Goal: Task Accomplishment & Management: Manage account settings

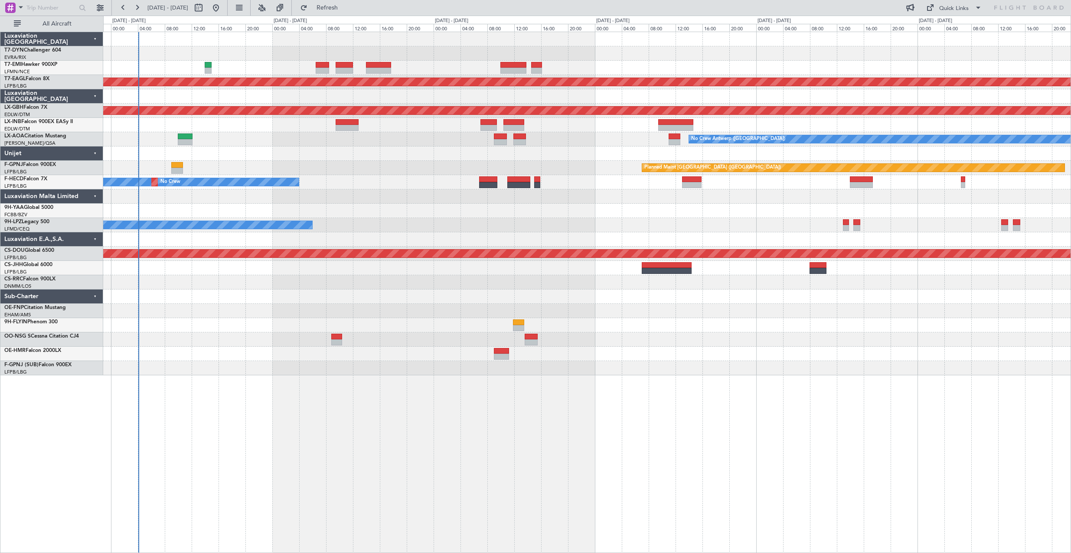
click at [214, 204] on div "Planned Maint Dubai (Al Maktoum Intl) Planned Maint Nurnberg Planned Maint [GEO…" at bounding box center [586, 203] width 967 height 343
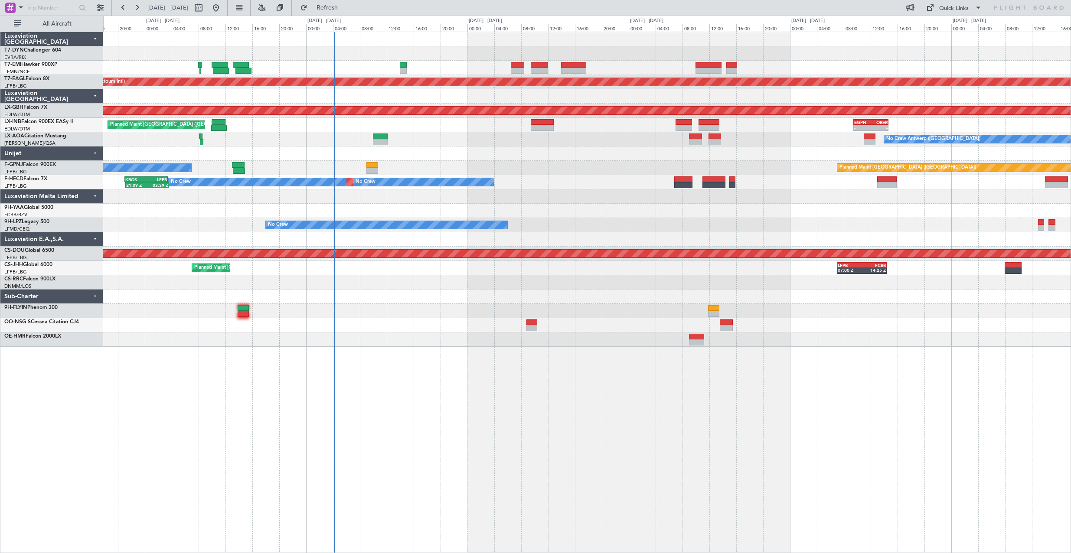
click at [634, 364] on div "Planned Maint Dubai (Al Maktoum Intl) Planned Maint Nurnberg - - EGPH 09:30 Z O…" at bounding box center [587, 293] width 968 height 522
click at [604, 383] on div "Planned Maint Dubai (Al Maktoum Intl) Planned Maint Nurnberg - - EGPH 09:30 Z O…" at bounding box center [587, 293] width 968 height 522
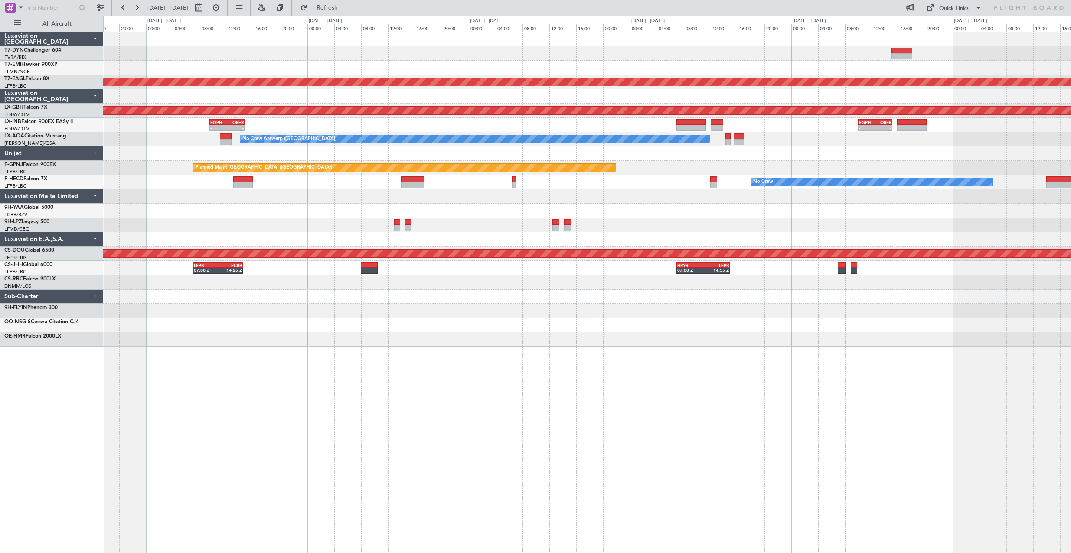
click at [288, 364] on div "Planned Maint Dubai (Al Maktoum Intl) Planned Maint Nurnberg - - EGPH 09:30 Z O…" at bounding box center [587, 293] width 968 height 522
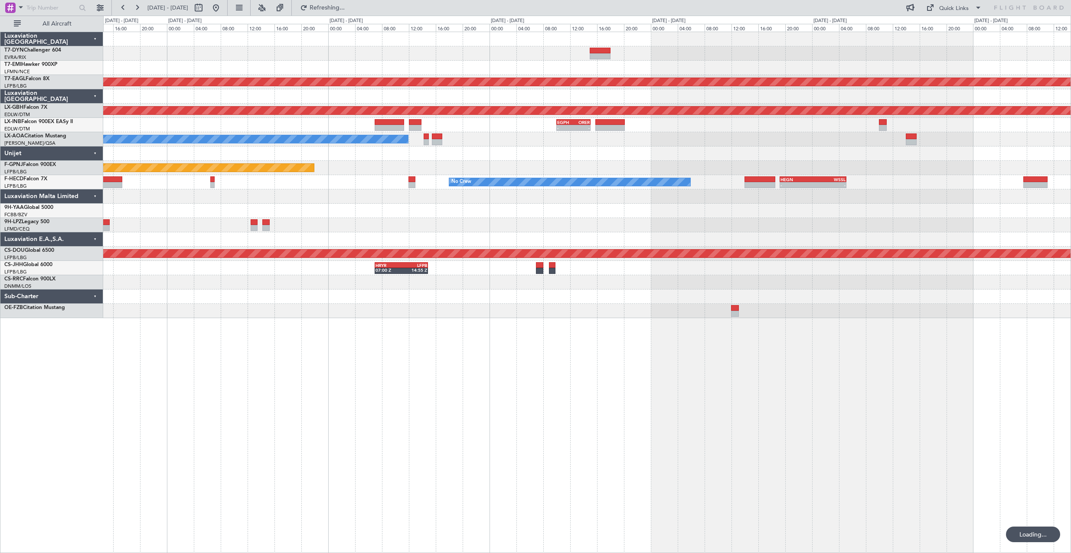
click at [526, 354] on div "Planned Maint Dubai (Al Maktoum Intl) Planned Maint Nurnberg - - EGPH 10:00 Z O…" at bounding box center [587, 293] width 968 height 522
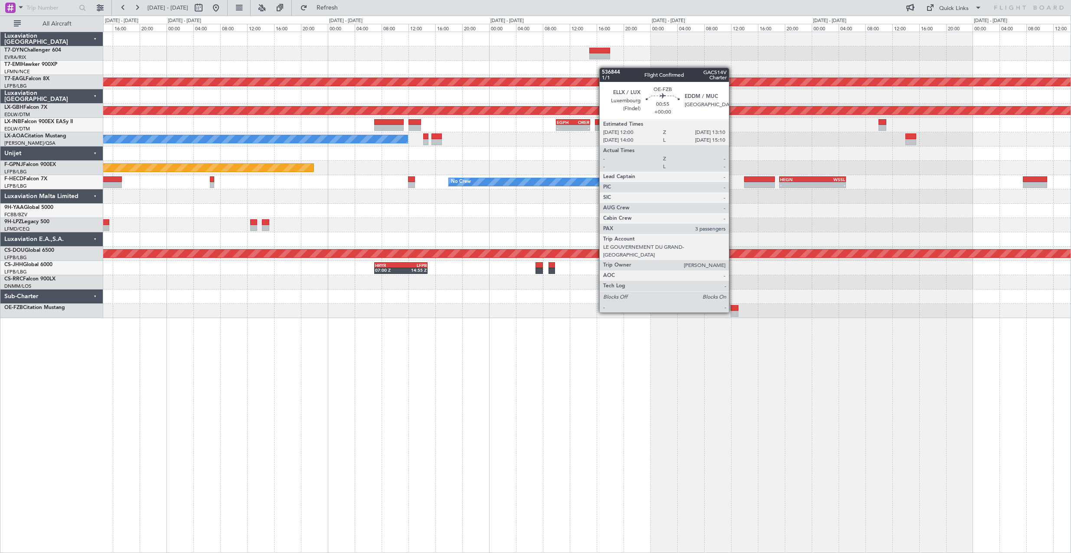
click at [733, 312] on div at bounding box center [735, 314] width 8 height 6
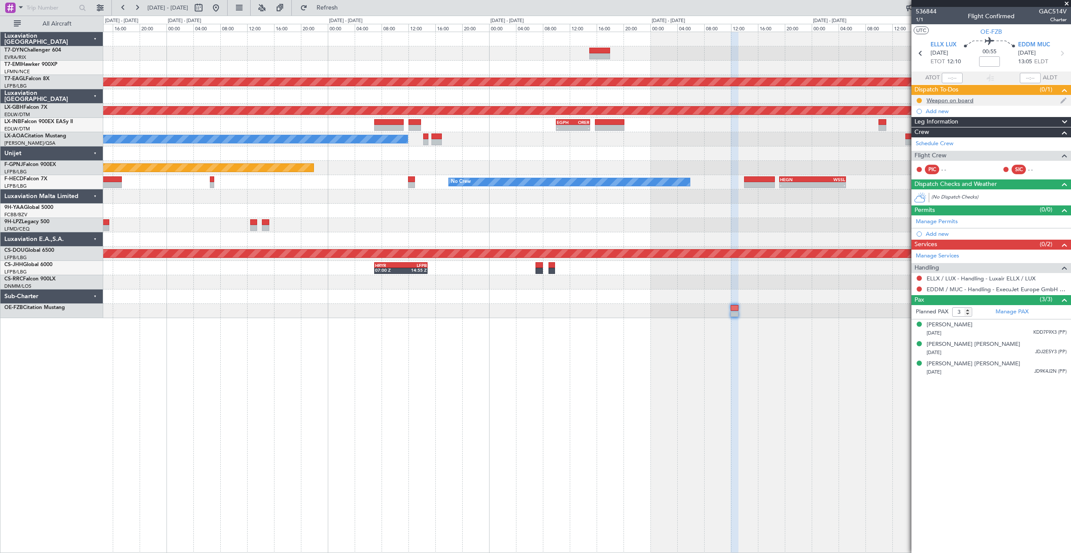
click at [942, 99] on div "Weapon on board" at bounding box center [950, 100] width 47 height 7
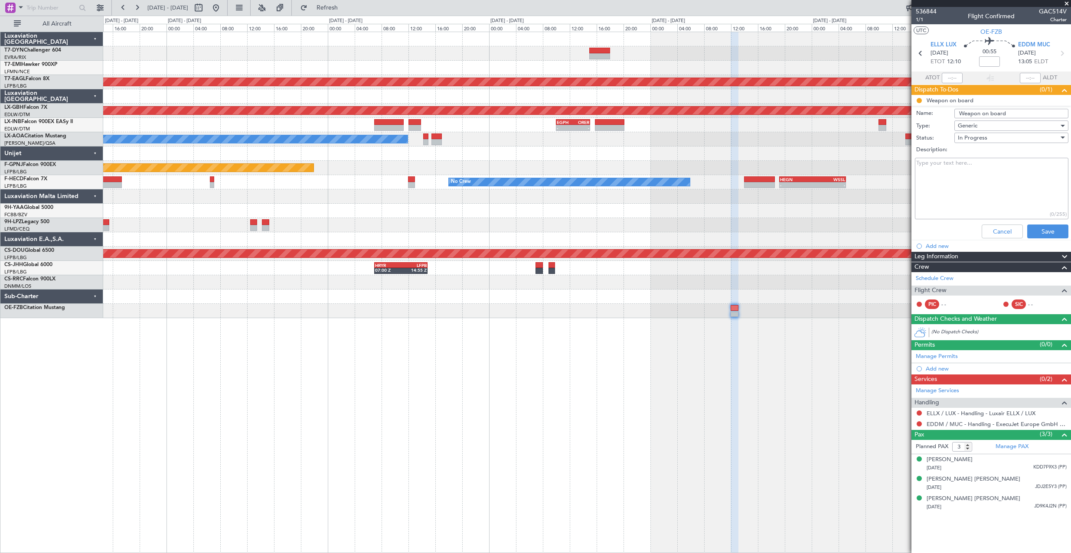
click at [918, 102] on li "Weapon on board Name: Weapon on board Type: Generic Status: In Progress Descrip…" at bounding box center [991, 168] width 160 height 147
click at [920, 99] on li "Weapon on board Name: Weapon on board Type: Generic Status: In Progress Descrip…" at bounding box center [991, 168] width 160 height 147
click at [919, 99] on li "Weapon on board Name: Weapon on board Type: Generic Status: In Progress Descrip…" at bounding box center [991, 168] width 160 height 147
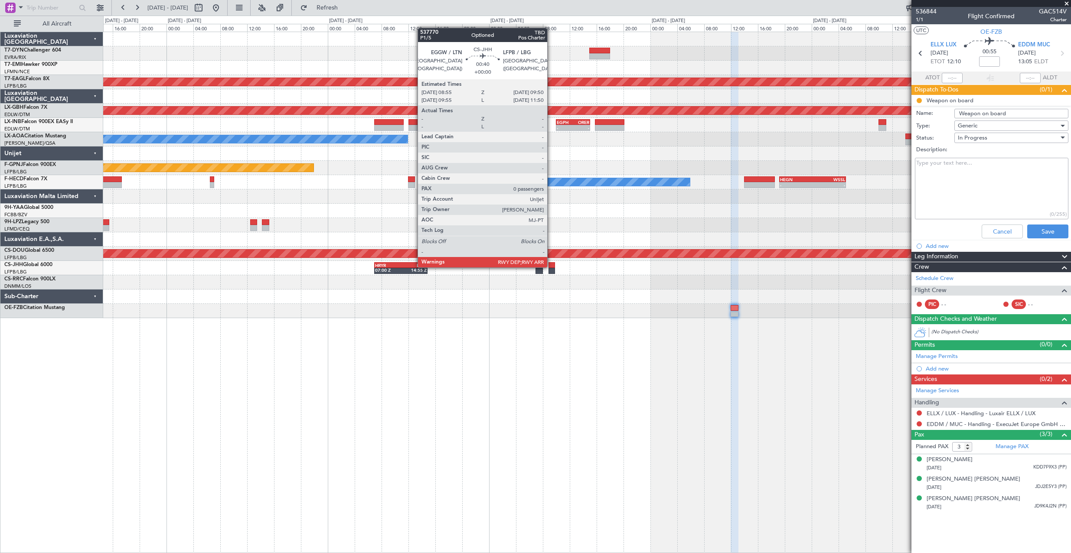
click at [551, 267] on div at bounding box center [552, 265] width 7 height 6
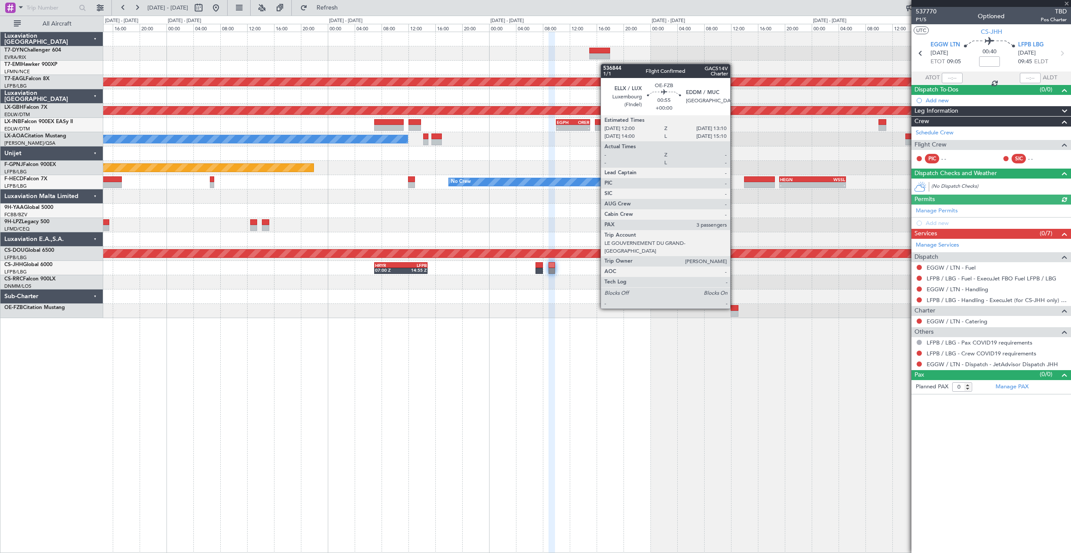
click at [734, 308] on div at bounding box center [735, 308] width 8 height 6
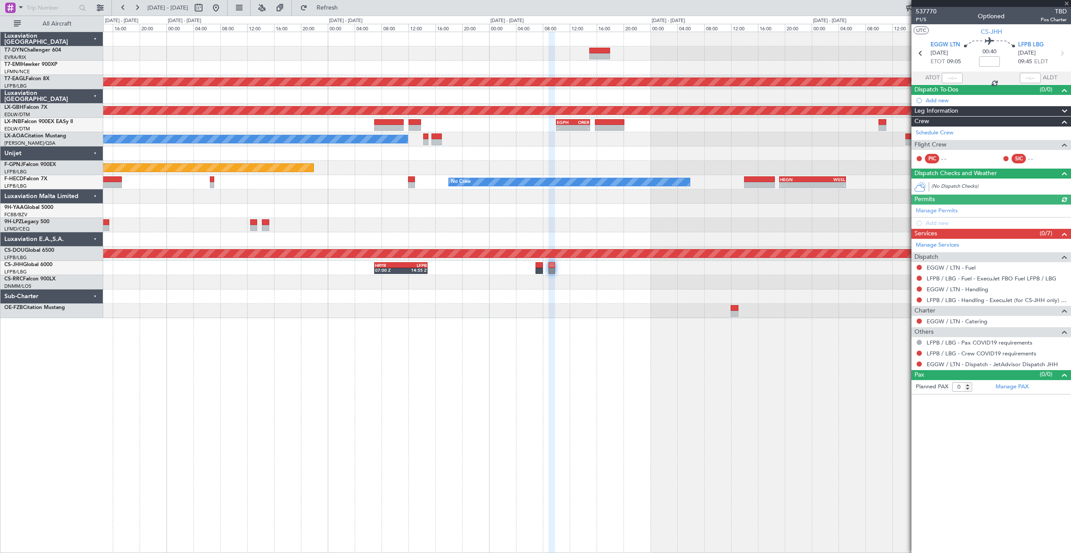
type input "3"
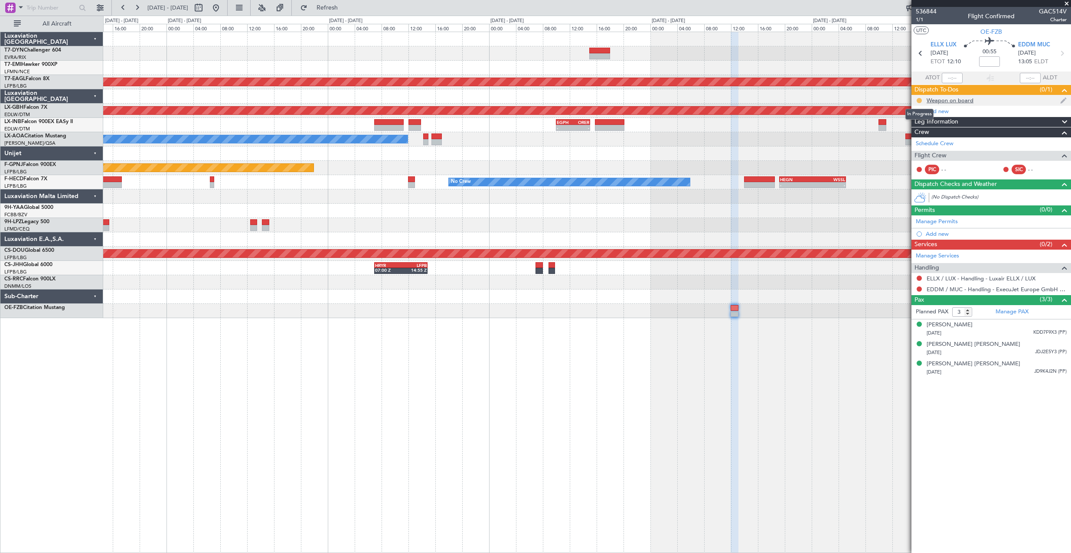
click at [918, 100] on button at bounding box center [919, 100] width 5 height 5
click at [914, 136] on span "Completed" at bounding box center [922, 138] width 29 height 9
